Goal: Task Accomplishment & Management: Complete application form

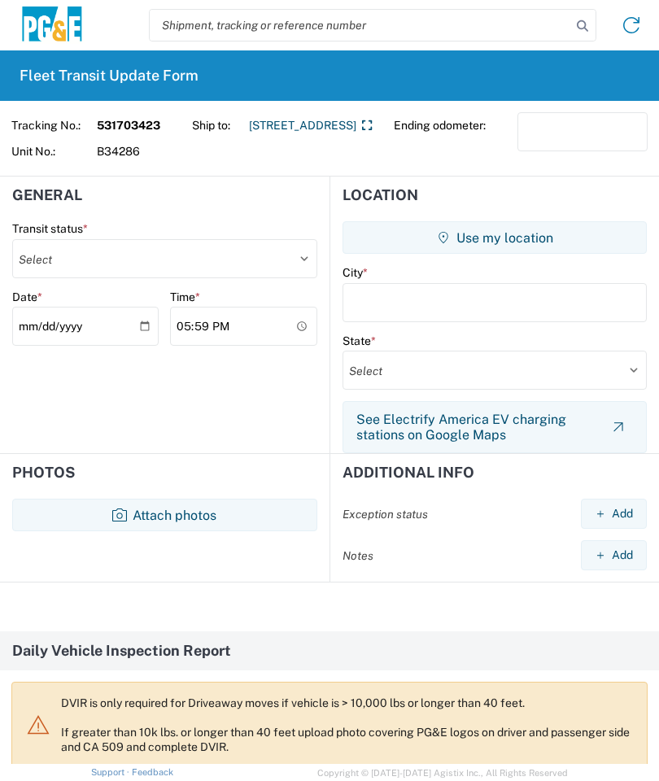
click at [290, 256] on select "Select Delivered Picked Up" at bounding box center [164, 258] width 305 height 39
select select "DELIVRED"
click at [527, 232] on button "Use my location" at bounding box center [495, 237] width 304 height 33
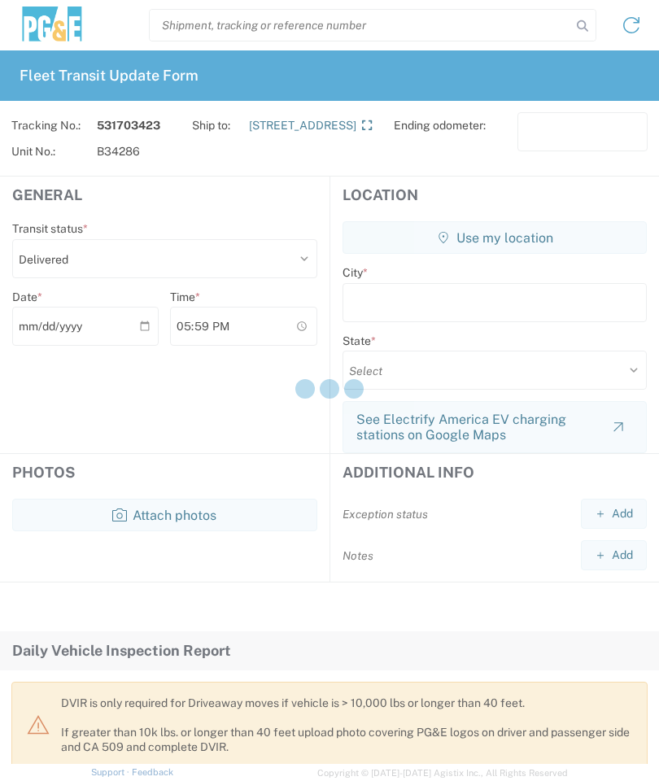
type input "Merced"
select select "CA"
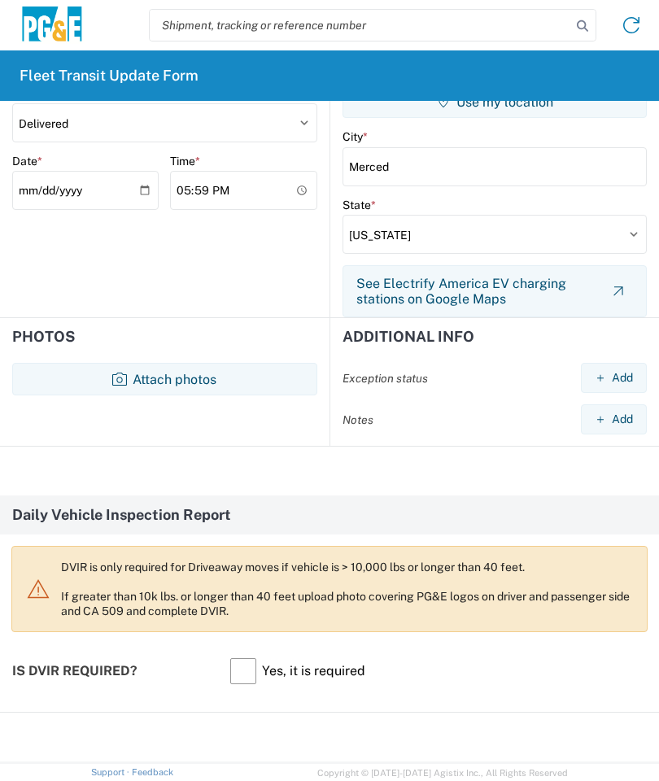
scroll to position [142, 0]
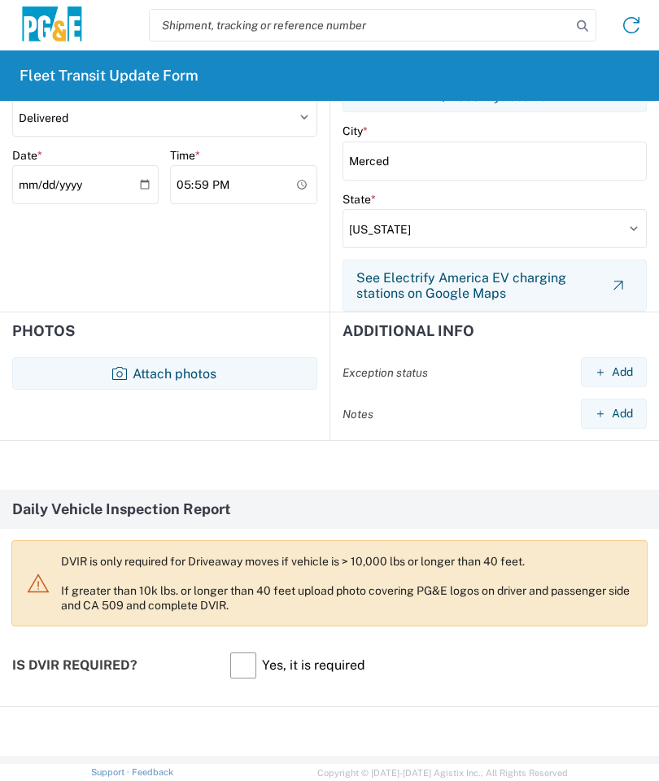
click at [190, 366] on button "Attach photos" at bounding box center [164, 373] width 305 height 33
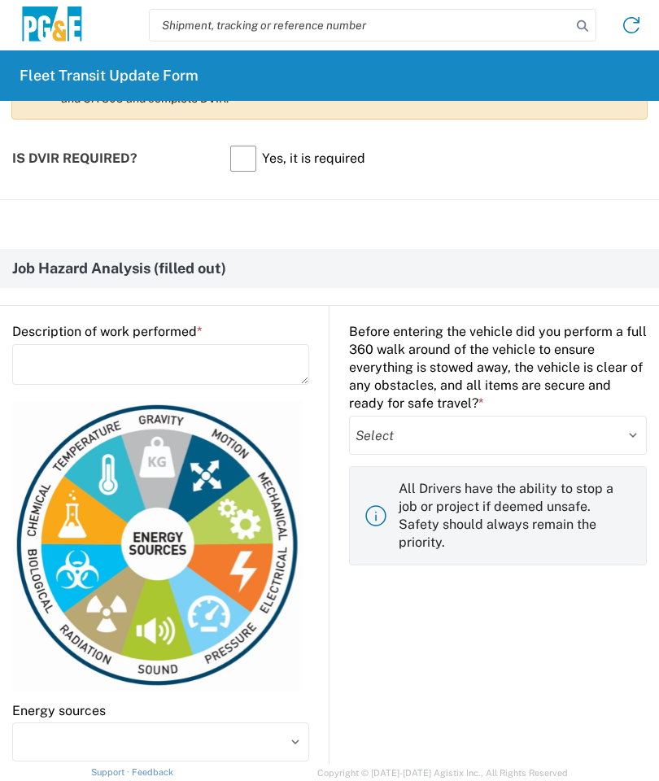
scroll to position [734, 0]
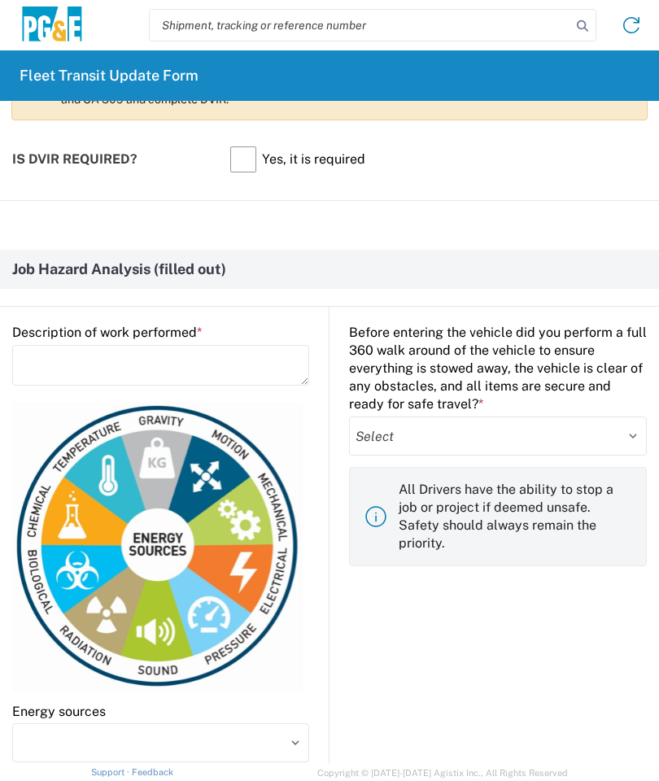
click at [437, 435] on select "Select Yes No" at bounding box center [498, 436] width 298 height 39
select select "yes"
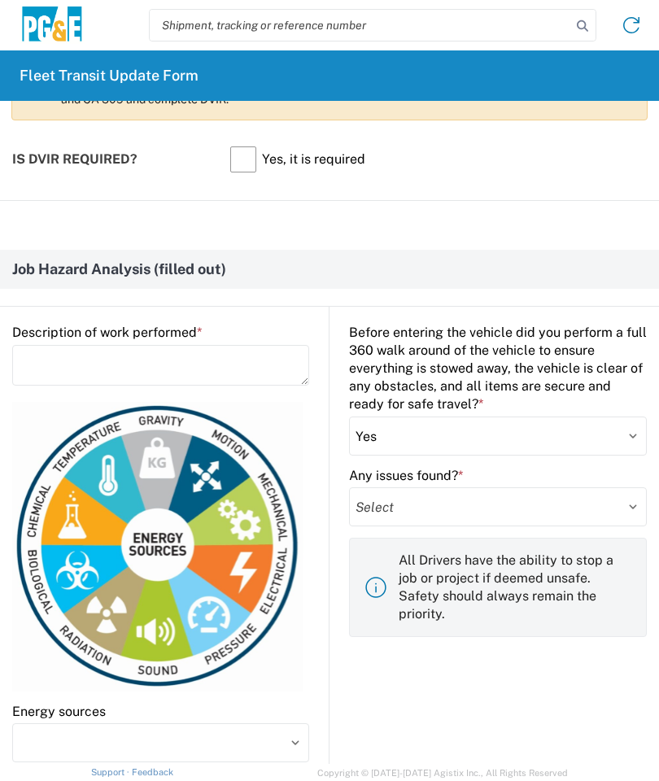
click at [412, 508] on select "Select Yes No" at bounding box center [498, 506] width 298 height 39
select select "no"
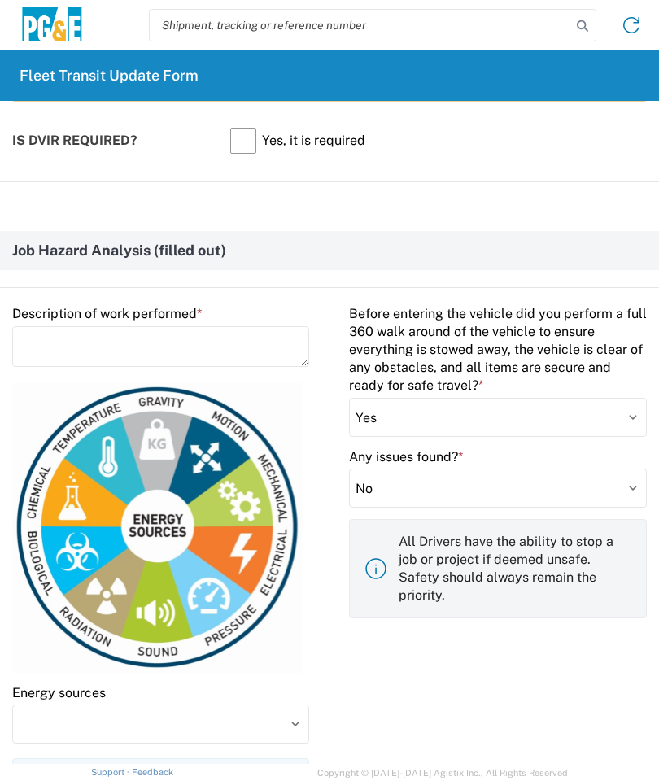
click at [50, 336] on textarea at bounding box center [160, 346] width 297 height 41
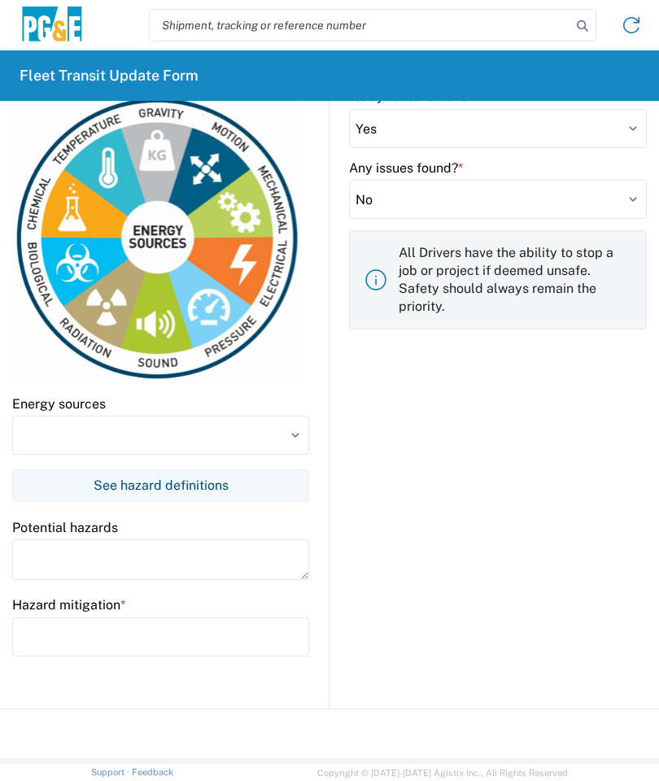
scroll to position [1061, 0]
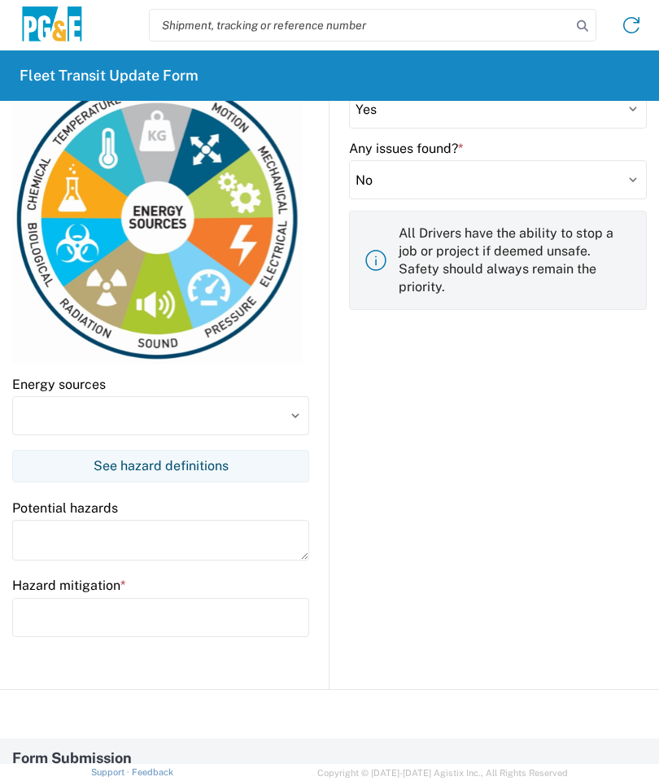
type textarea "Unload vehicle"
click at [227, 411] on input at bounding box center [160, 415] width 297 height 39
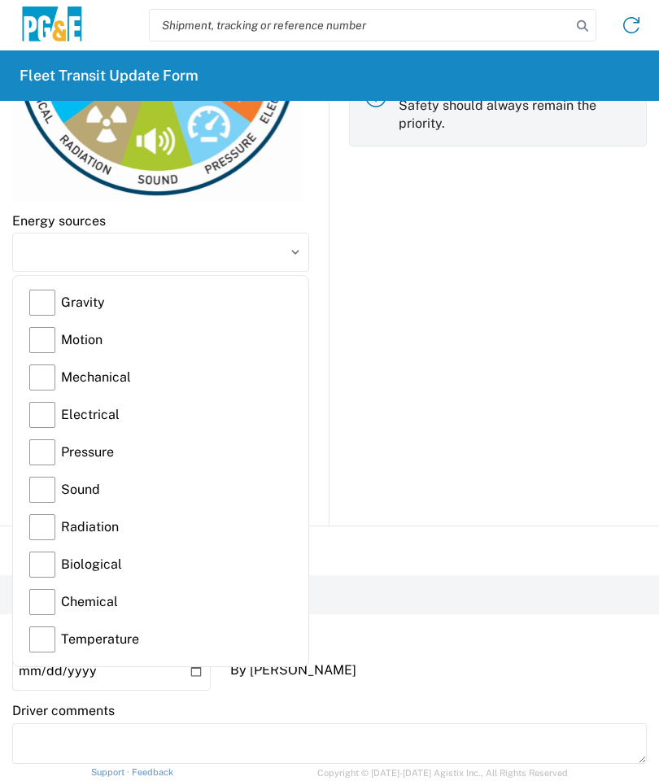
scroll to position [1223, 0]
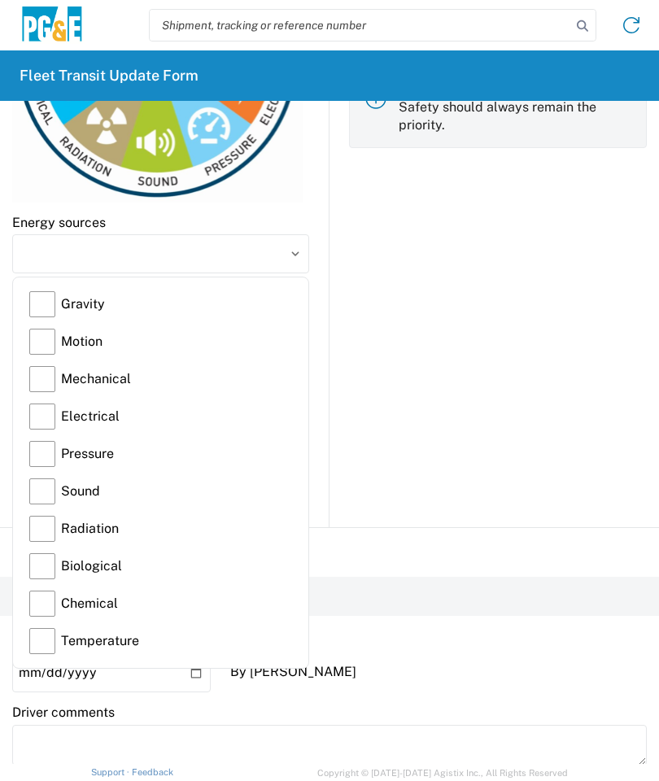
click at [50, 301] on label "Gravity" at bounding box center [160, 304] width 263 height 37
click at [0, 0] on input "Gravity" at bounding box center [0, 0] width 0 height 0
click at [49, 339] on label "Motion" at bounding box center [160, 341] width 263 height 37
click at [0, 0] on input "Motion" at bounding box center [0, 0] width 0 height 0
click at [60, 372] on label "Mechanical" at bounding box center [160, 378] width 263 height 37
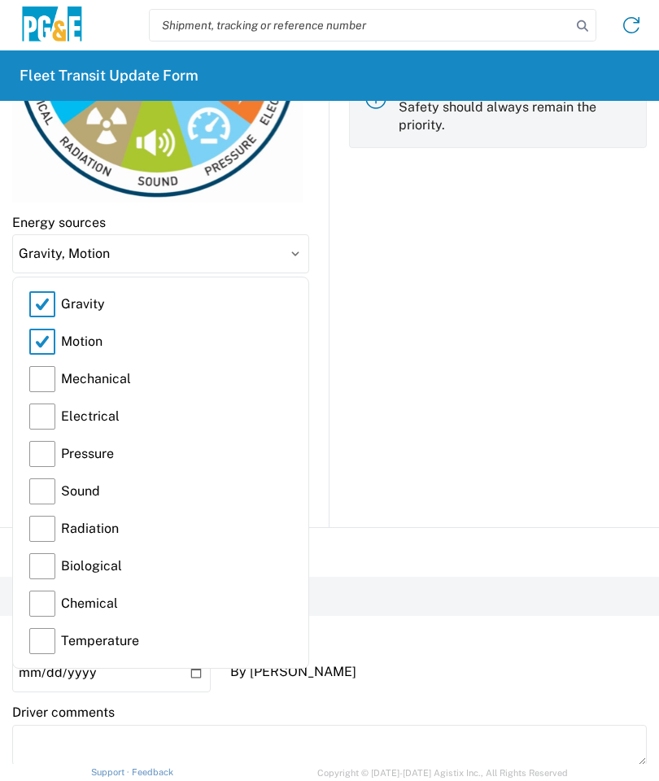
click at [0, 0] on input "Mechanical" at bounding box center [0, 0] width 0 height 0
type input "Gravity, Motion, Mechanical"
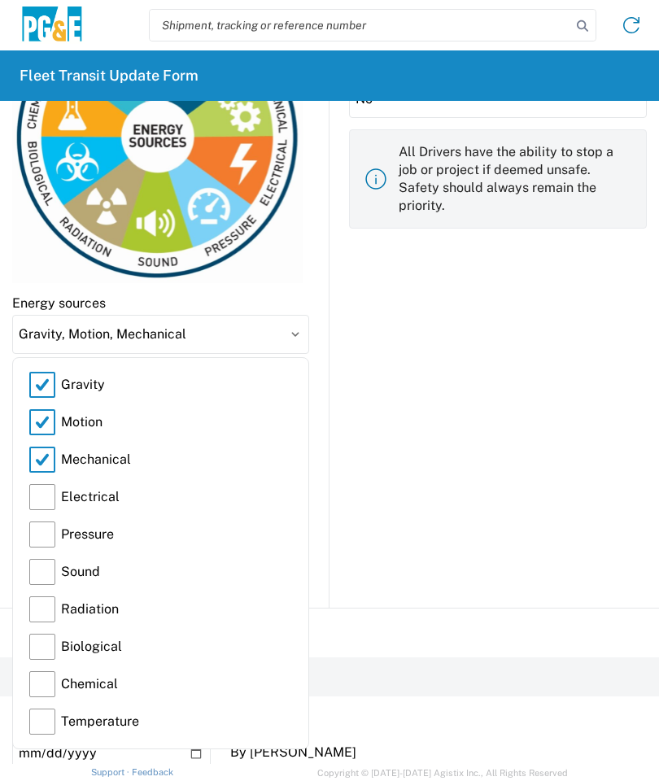
scroll to position [1143, 0]
click at [291, 334] on input "Gravity, Motion, Mechanical" at bounding box center [160, 333] width 297 height 39
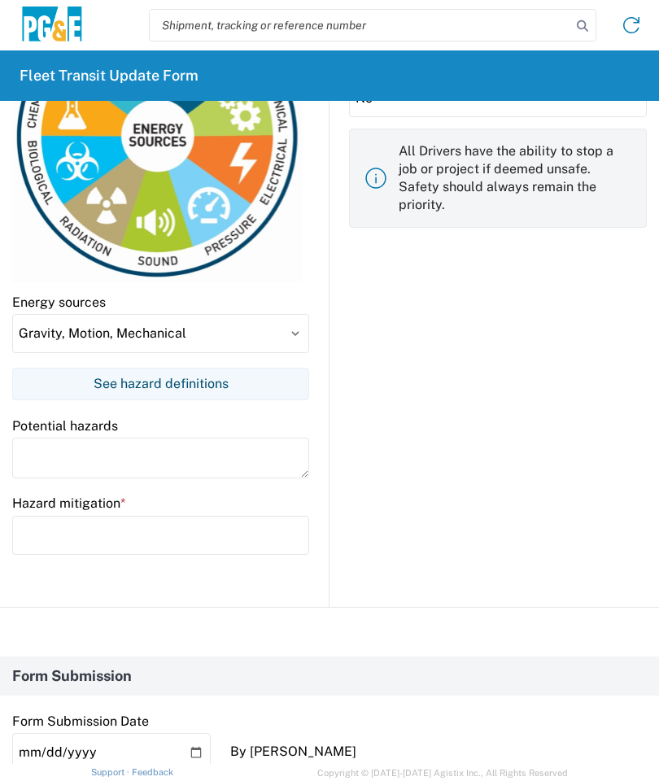
click at [217, 438] on textarea at bounding box center [160, 458] width 297 height 41
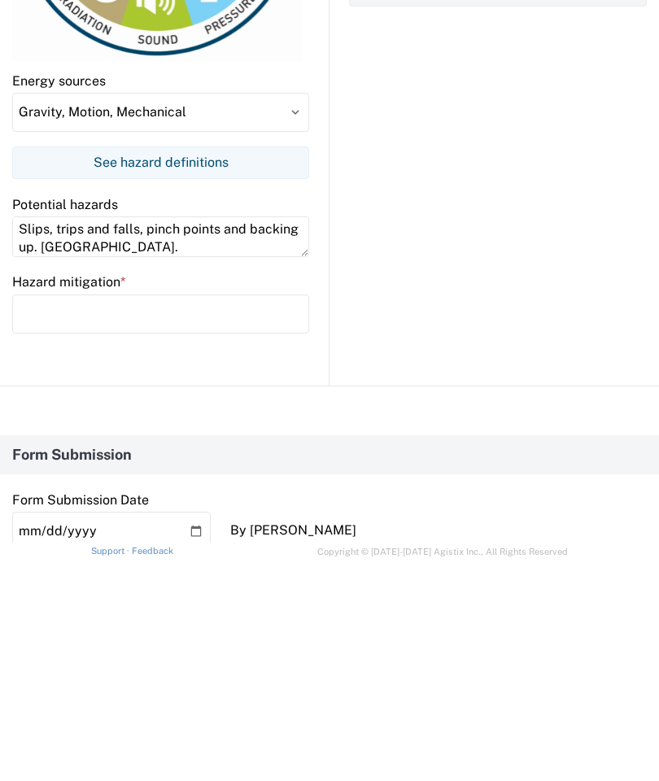
type textarea "Slips, trips and falls, pinch points and backing up. Winching."
click at [47, 516] on input "text" at bounding box center [160, 535] width 297 height 39
click at [269, 516] on input "3 points of contact, watch for" at bounding box center [160, 535] width 297 height 39
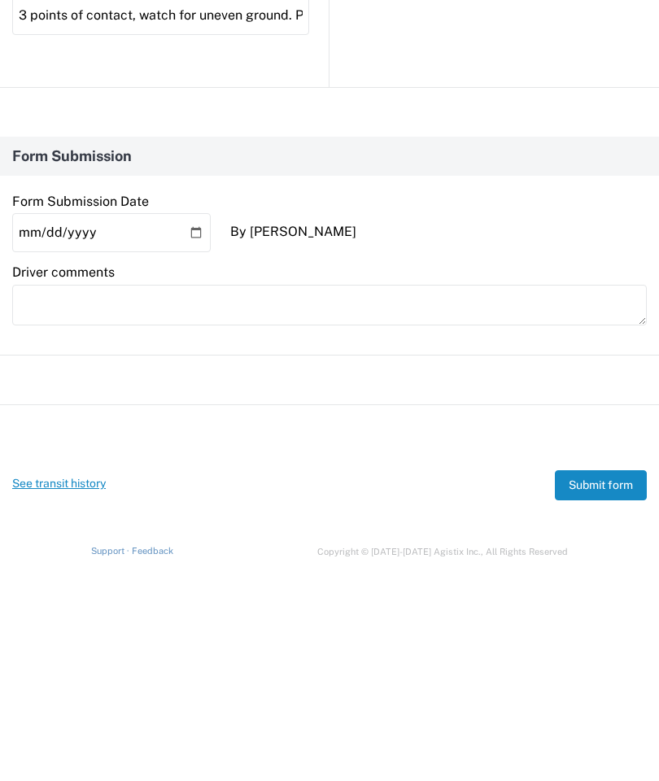
scroll to position [1442, 0]
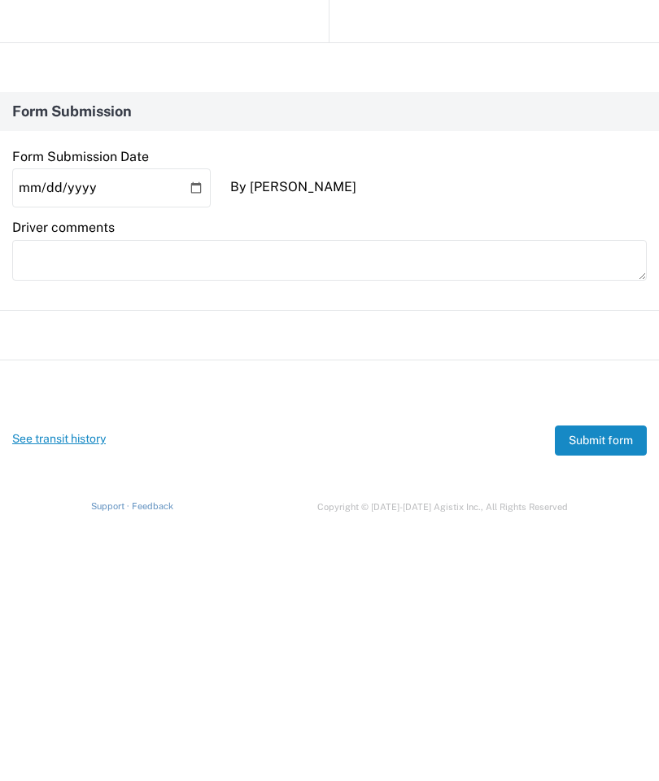
type input "3 points of contact, watch for uneven ground. Pay attention to hands when using…"
click at [602, 692] on button "Submit form" at bounding box center [601, 707] width 92 height 30
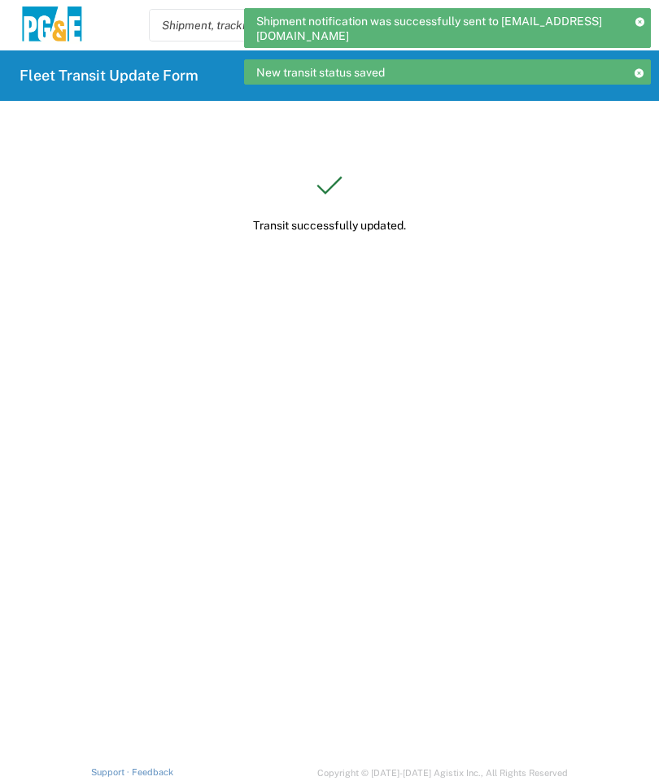
scroll to position [0, 0]
